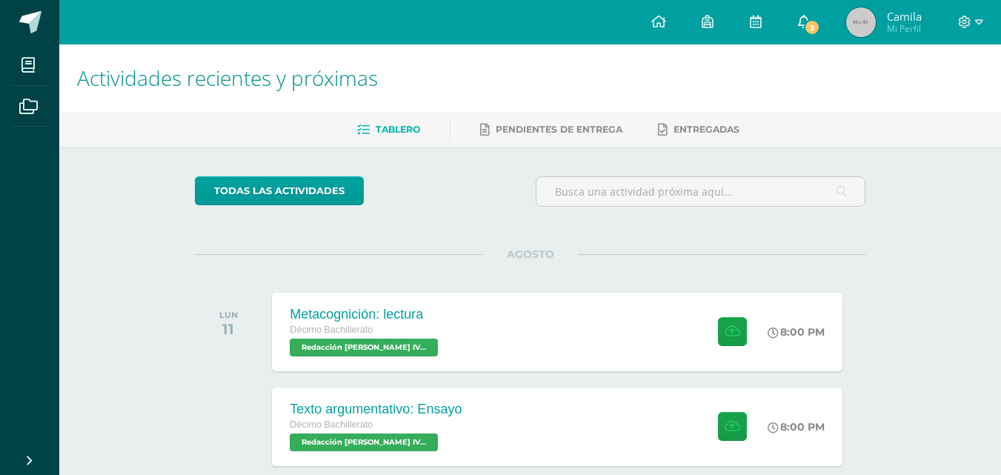
click at [815, 31] on span "3" at bounding box center [812, 27] width 16 height 16
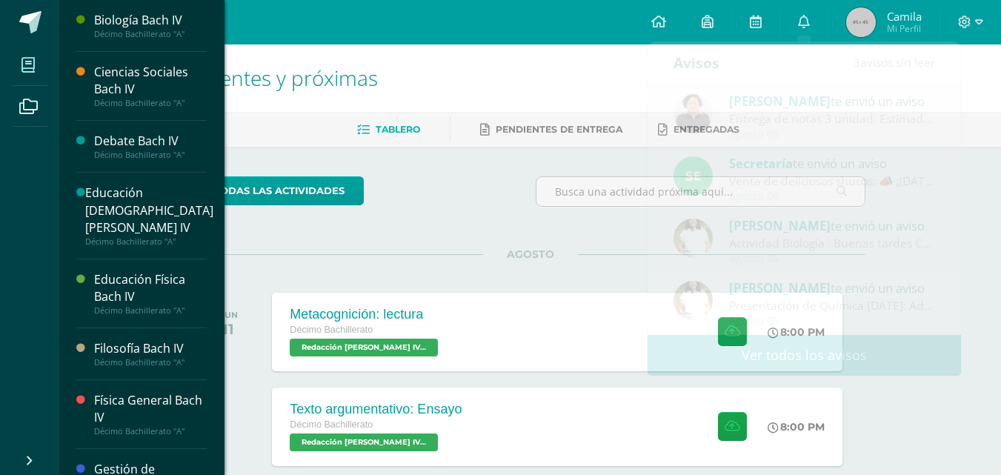
click at [27, 60] on icon at bounding box center [27, 65] width 13 height 15
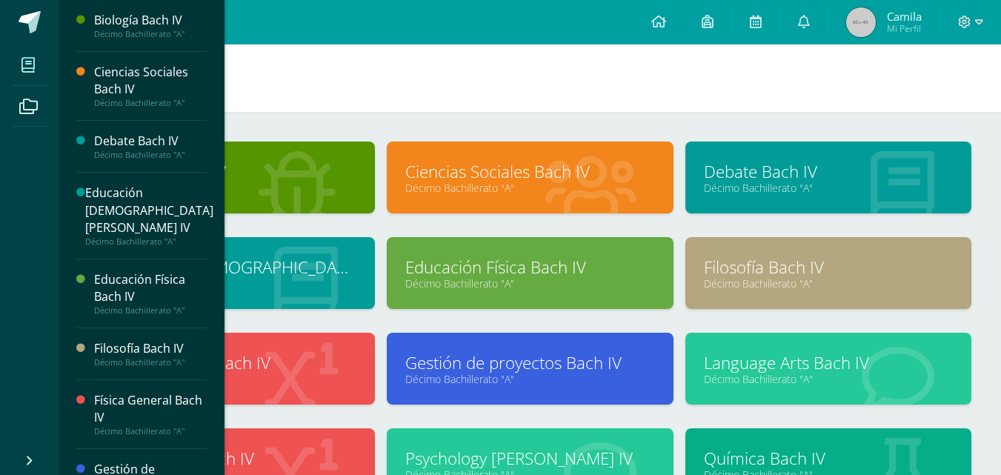
click at [350, 111] on h1 "Mis cursos" at bounding box center [530, 77] width 906 height 67
click at [300, 138] on div "Biología Bach IV Décimo Bachillerato "A" Ciencias Sociales Bach IV Décimo Bachi…" at bounding box center [530, 412] width 942 height 601
click at [270, 104] on h1 "Mis cursos" at bounding box center [530, 77] width 906 height 67
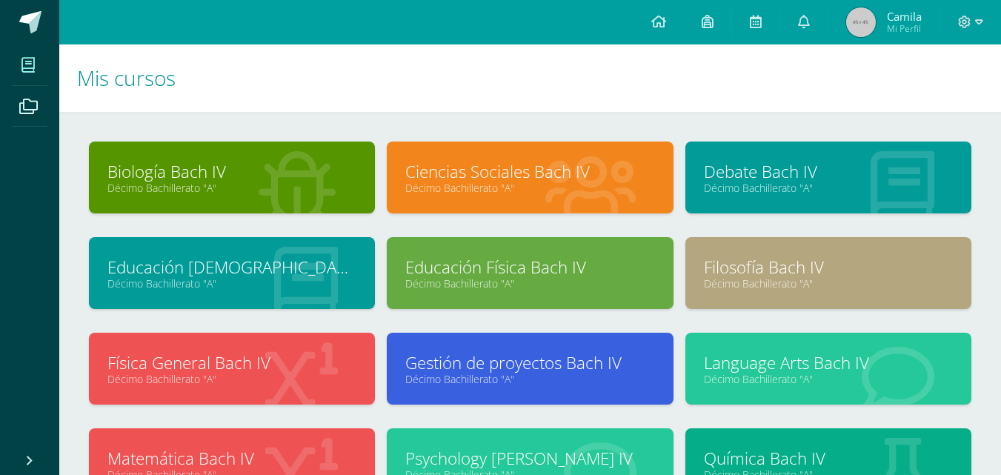
click at [139, 29] on div "Configuración Cerrar sesión Camila Mi Perfil Avisos 3 avisos sin leer Avisos Sa…" at bounding box center [530, 22] width 942 height 44
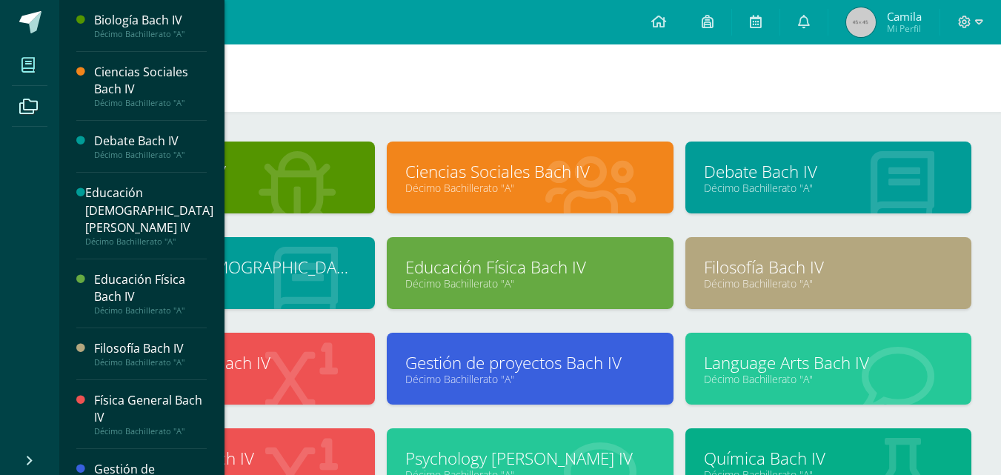
click at [242, 165] on link "Biología Bach IV" at bounding box center [231, 171] width 249 height 23
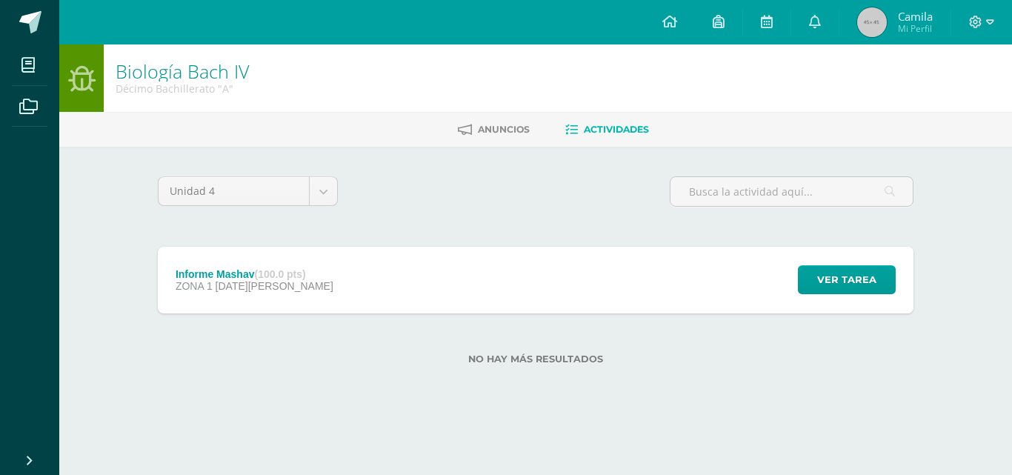
click at [628, 305] on div "Informe Mashav (100.0 pts) ZONA 1 [DATE][PERSON_NAME] Ver tarea Informe Mashav …" at bounding box center [536, 280] width 756 height 67
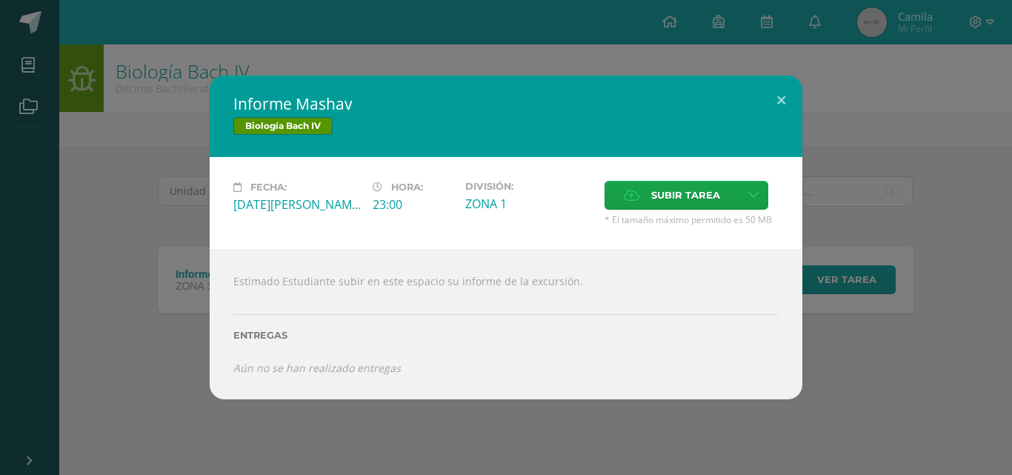
click at [161, 237] on div "Informe Mashav Biología [PERSON_NAME] IV Fecha: [DATE][PERSON_NAME] Hora: 23:00…" at bounding box center [506, 238] width 1000 height 324
